Goal: Complete application form

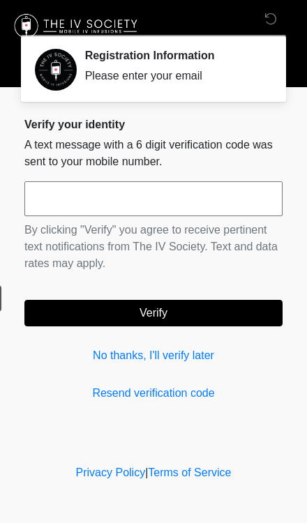
click at [62, 203] on input "text" at bounding box center [153, 198] width 258 height 35
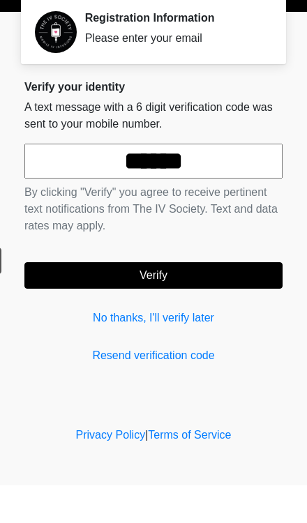
type input "******"
click at [252, 300] on button "Verify" at bounding box center [153, 313] width 258 height 27
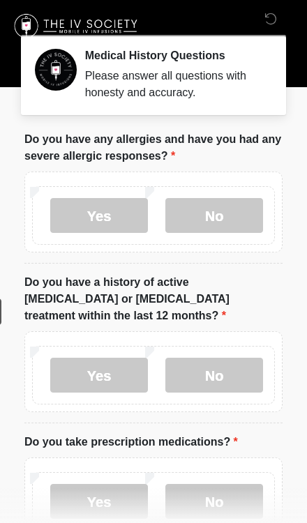
click at [255, 212] on label "No" at bounding box center [214, 215] width 98 height 35
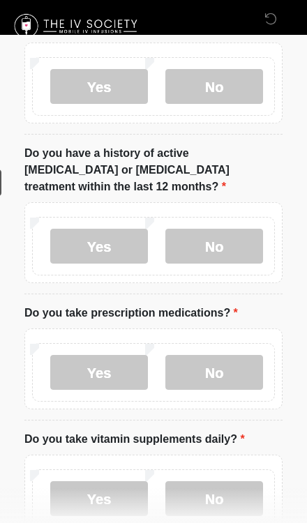
scroll to position [129, 0]
click at [239, 231] on label "No" at bounding box center [214, 246] width 98 height 35
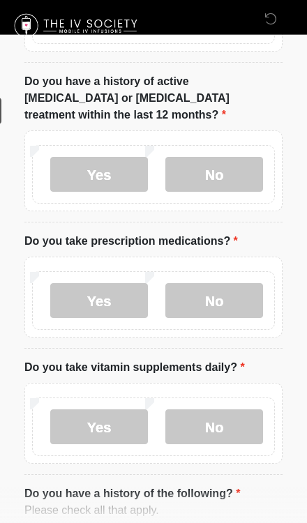
scroll to position [202, 0]
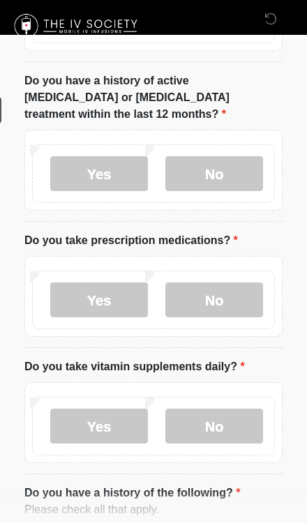
click at [77, 282] on label "Yes" at bounding box center [99, 299] width 98 height 35
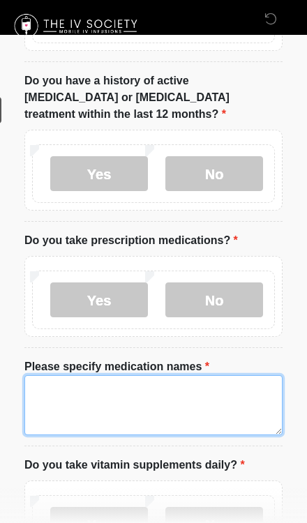
click at [211, 381] on textarea "Please specify medication names" at bounding box center [153, 405] width 258 height 60
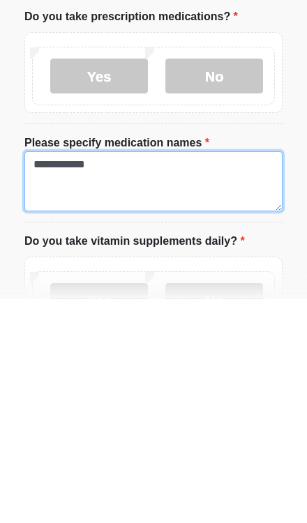
type textarea "**********"
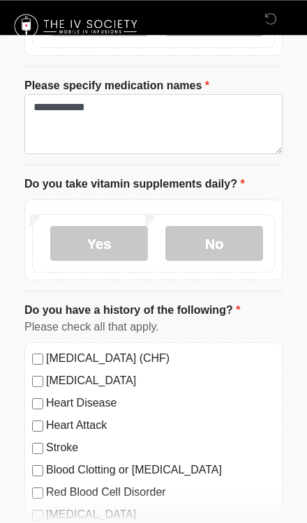
scroll to position [505, 0]
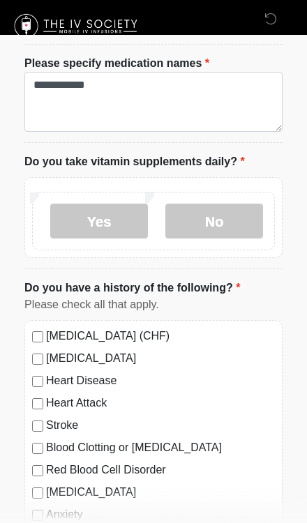
click at [231, 204] on label "No" at bounding box center [214, 221] width 98 height 35
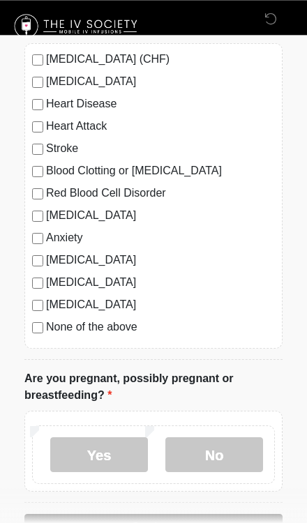
scroll to position [790, 0]
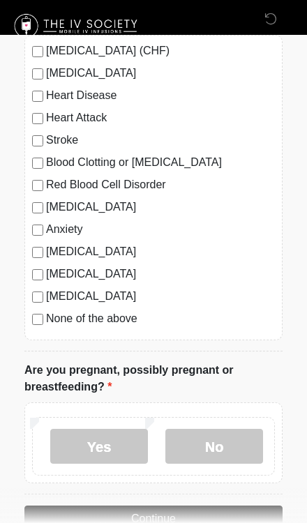
click at [210, 430] on label "No" at bounding box center [214, 446] width 98 height 35
click at [214, 506] on button "Continue" at bounding box center [153, 519] width 258 height 27
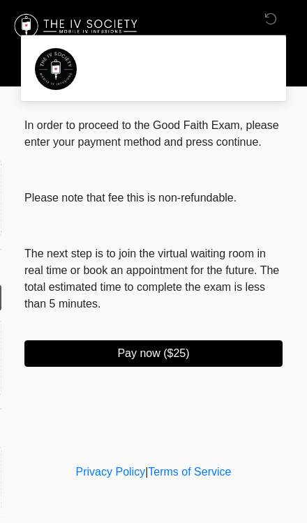
scroll to position [0, 0]
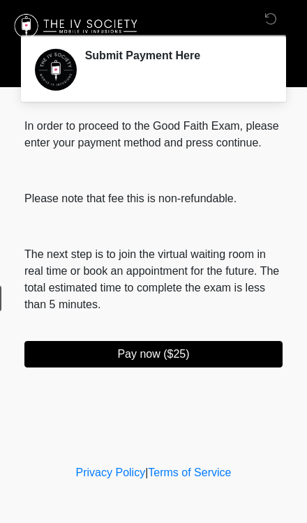
click at [211, 368] on button "Pay now ($25)" at bounding box center [153, 354] width 258 height 27
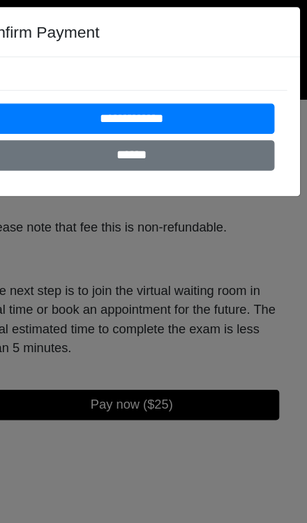
click at [174, 99] on input "**********" at bounding box center [154, 104] width 250 height 27
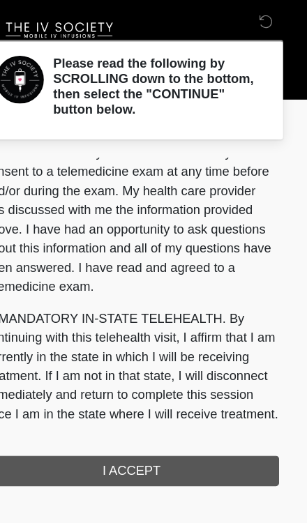
click at [141, 410] on button "I ACCEPT" at bounding box center [153, 412] width 258 height 27
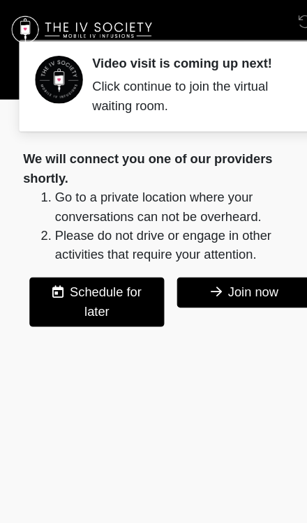
click at [228, 258] on button "Join now" at bounding box center [218, 256] width 118 height 27
